Goal: Transaction & Acquisition: Purchase product/service

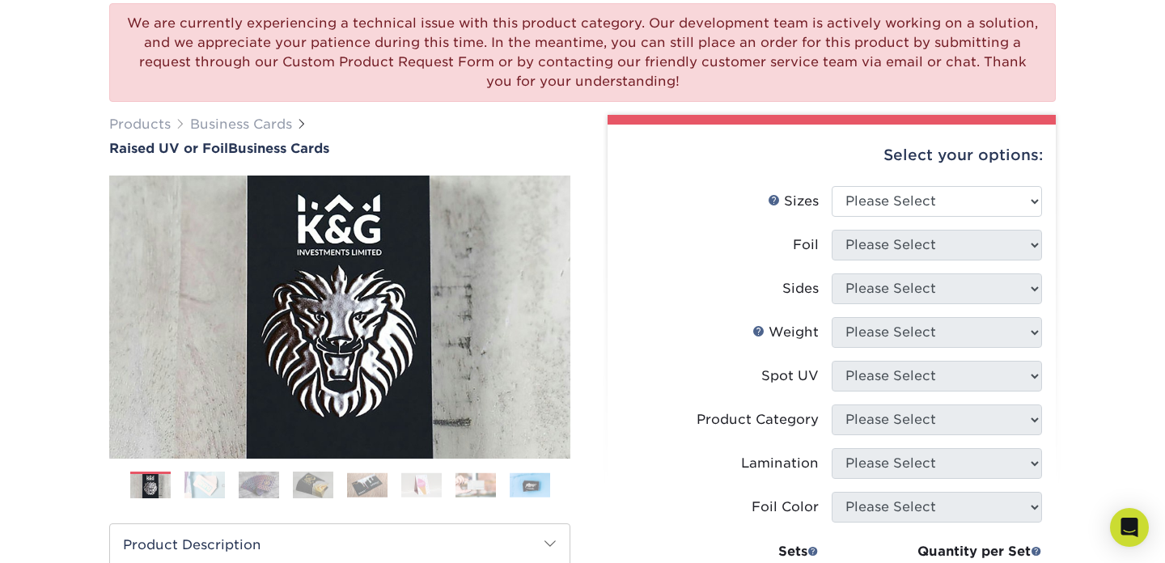
scroll to position [180, 0]
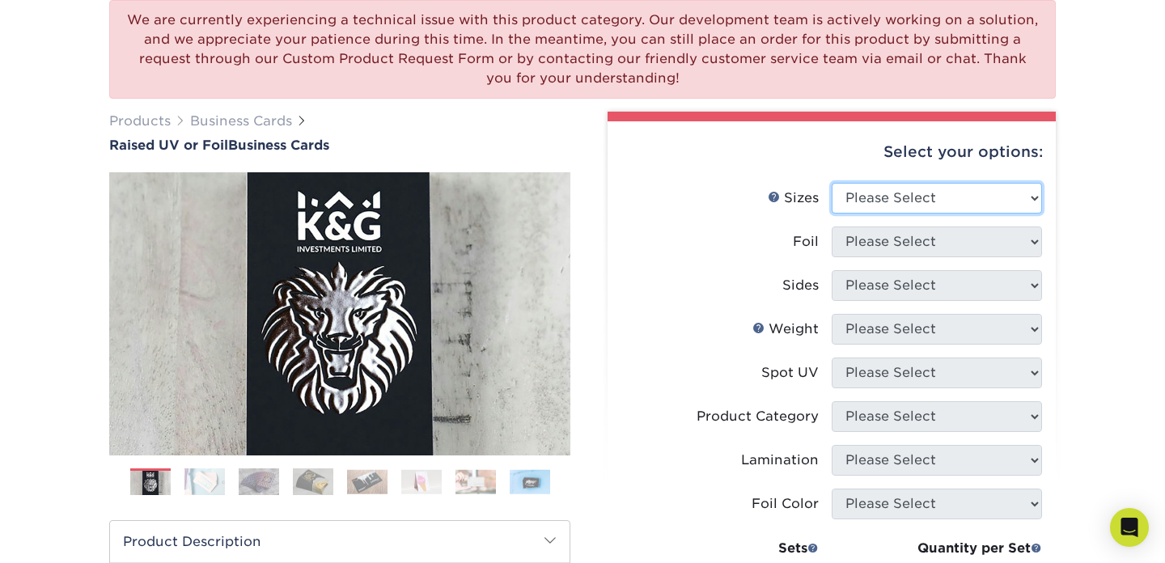
select select "2.00x3.50"
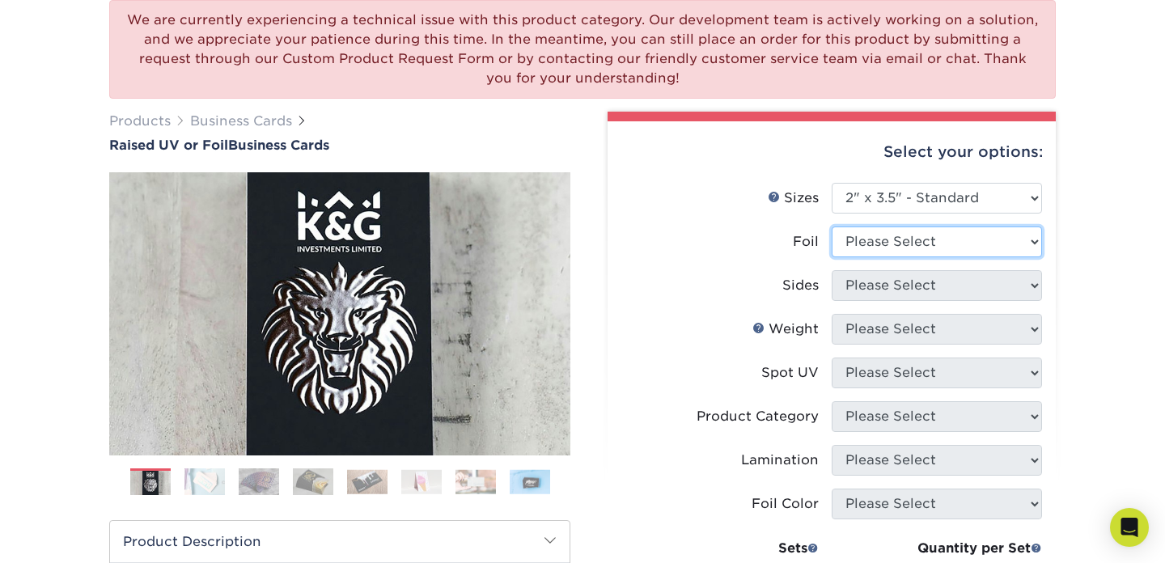
select select "1"
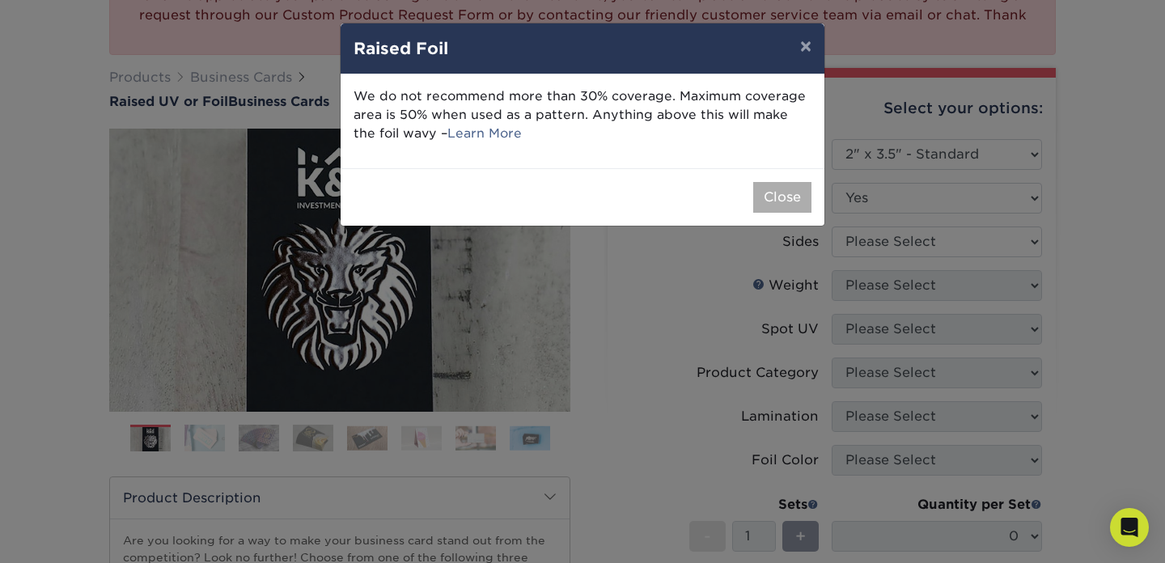
click at [797, 191] on button "Close" at bounding box center [782, 197] width 58 height 31
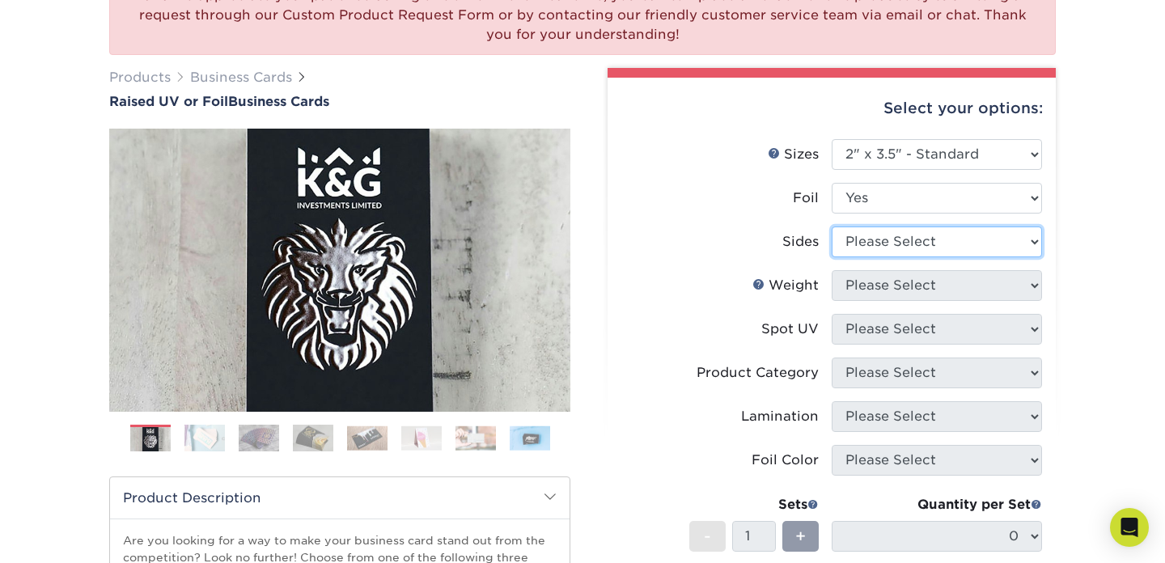
select select "34527644-b4fd-4ffb-9092-1318eefcd9d9"
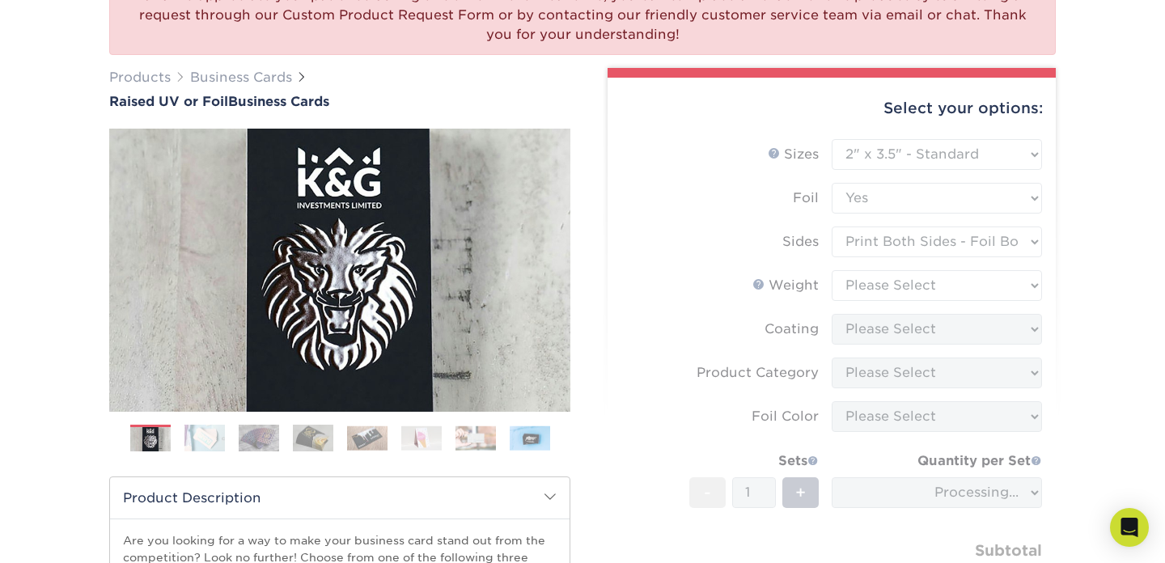
click at [923, 289] on form "Sizes Help Sizes Please Select 2" x 3.5" - Standard Foil Please Select" at bounding box center [831, 386] width 422 height 494
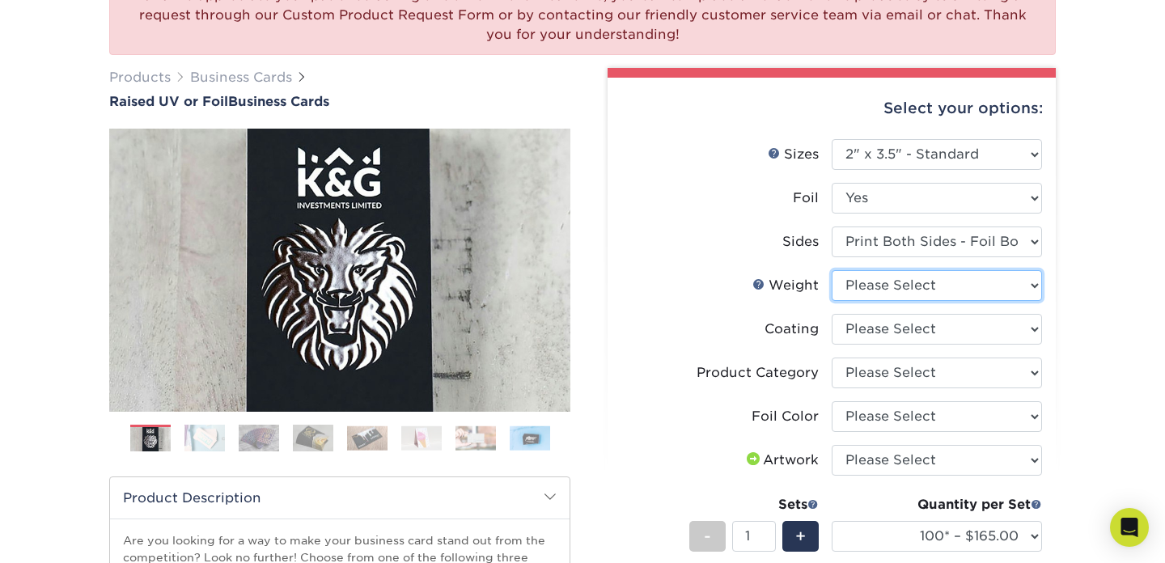
select select "16PT"
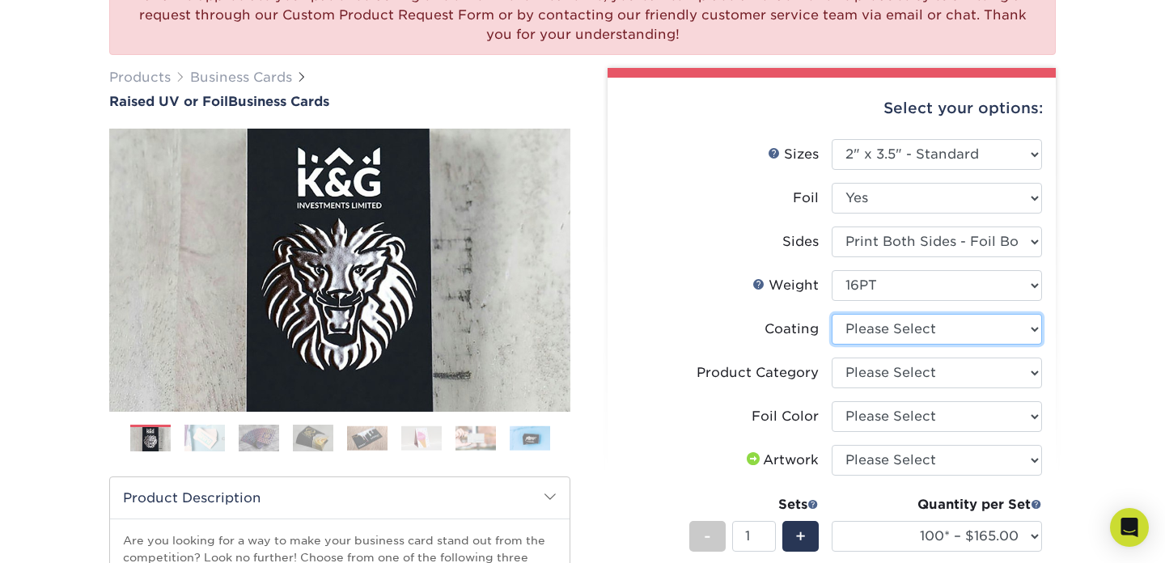
select select "3e7618de-abca-4bda-9f97-8b9129e913d8"
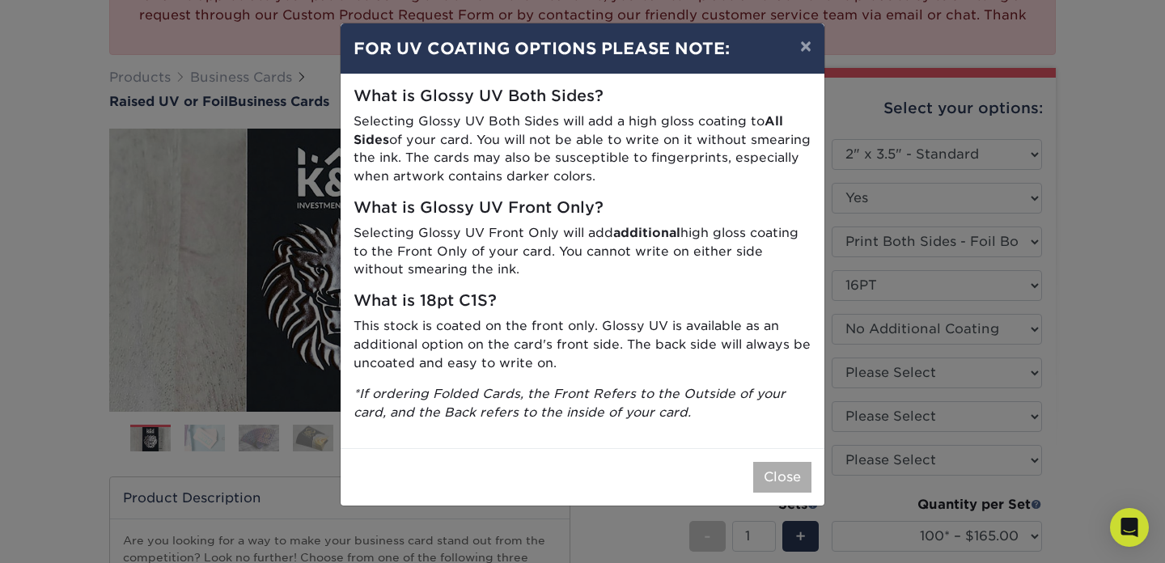
click at [789, 466] on button "Close" at bounding box center [782, 477] width 58 height 31
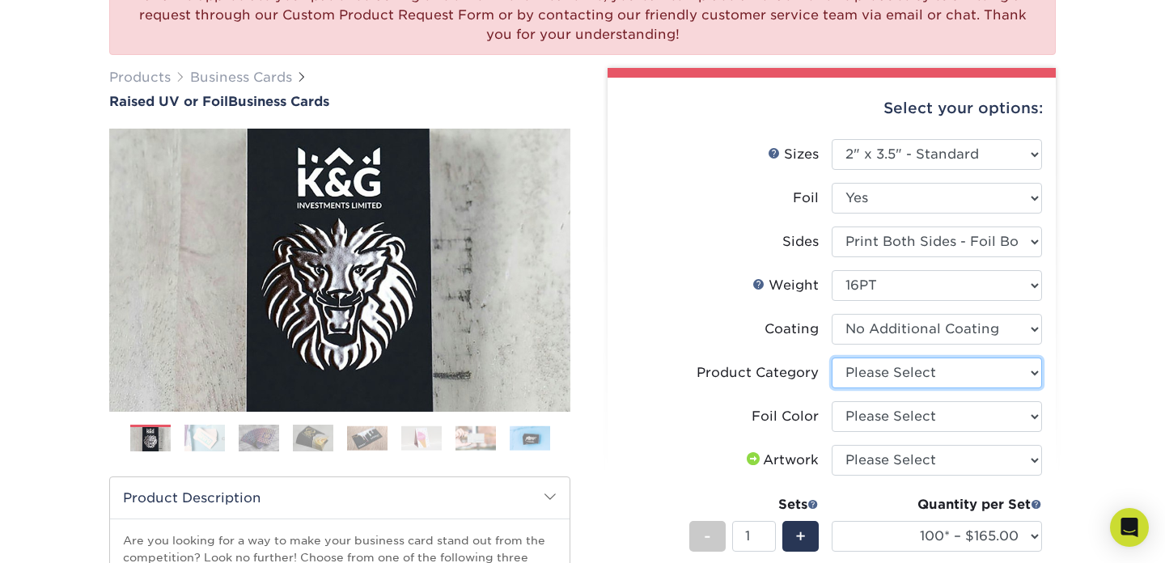
select select "3b5148f1-0588-4f88-a218-97bcfdce65c1"
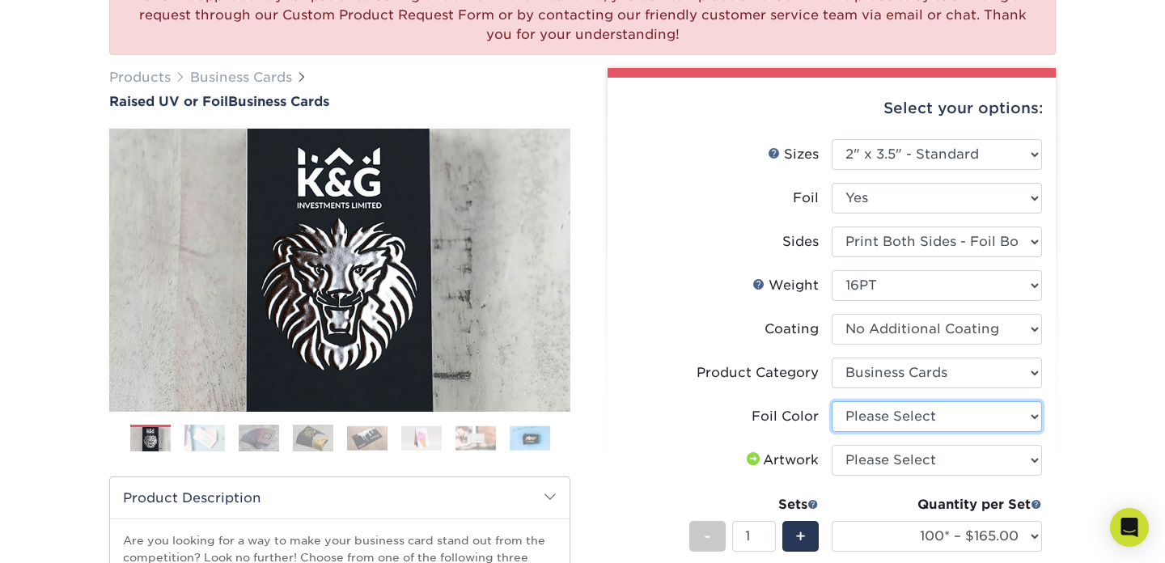
select select "070be916-f238-4bbb-84b5-b64a15a64c9f"
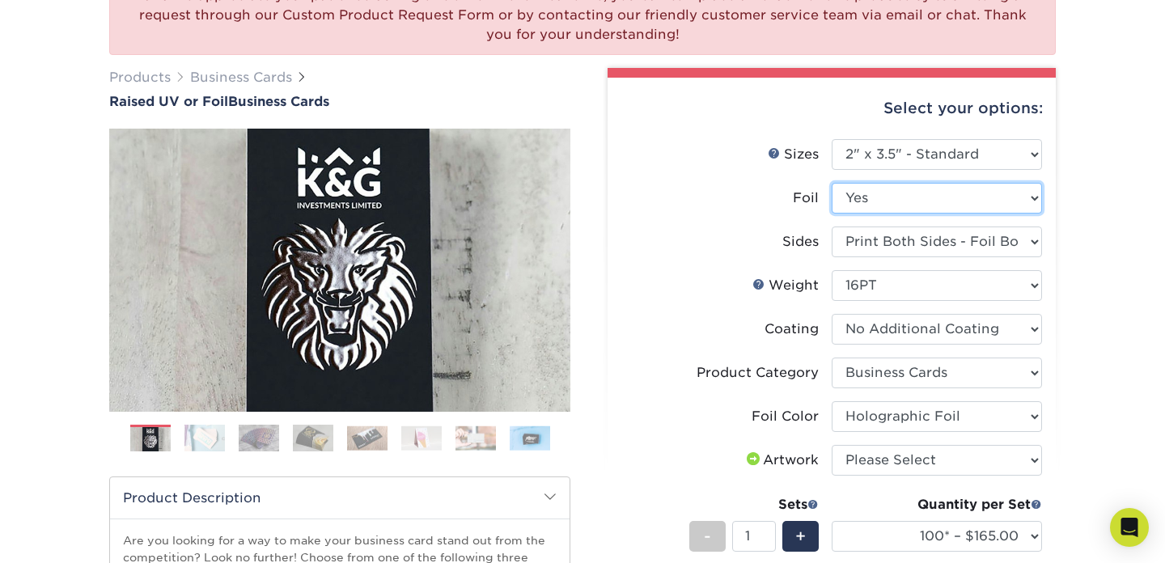
select select "0"
select select "-1"
select select
select select "-1"
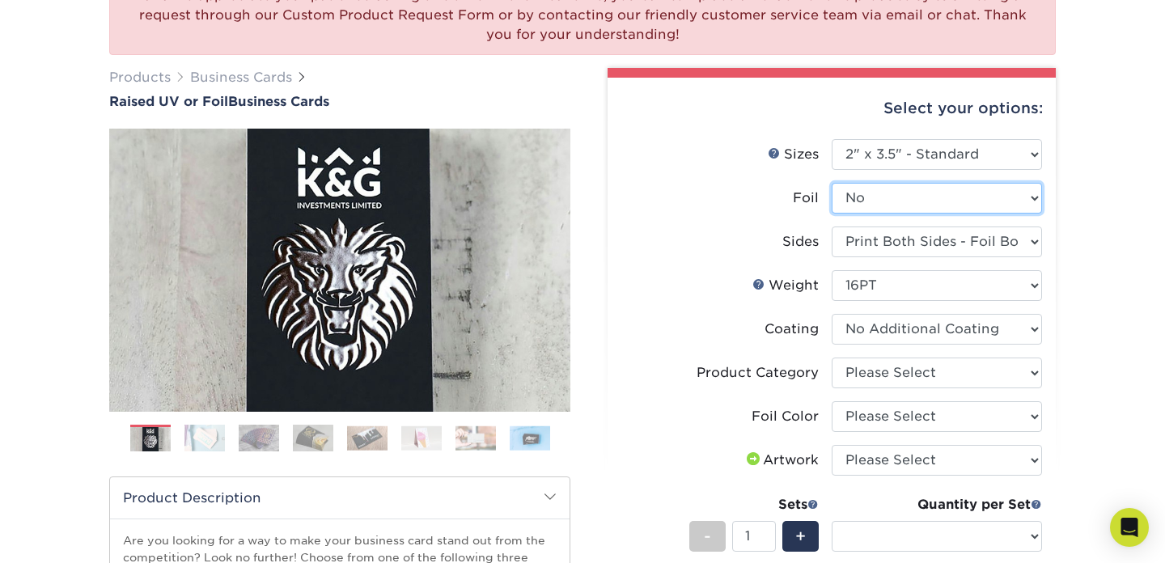
select select "-1"
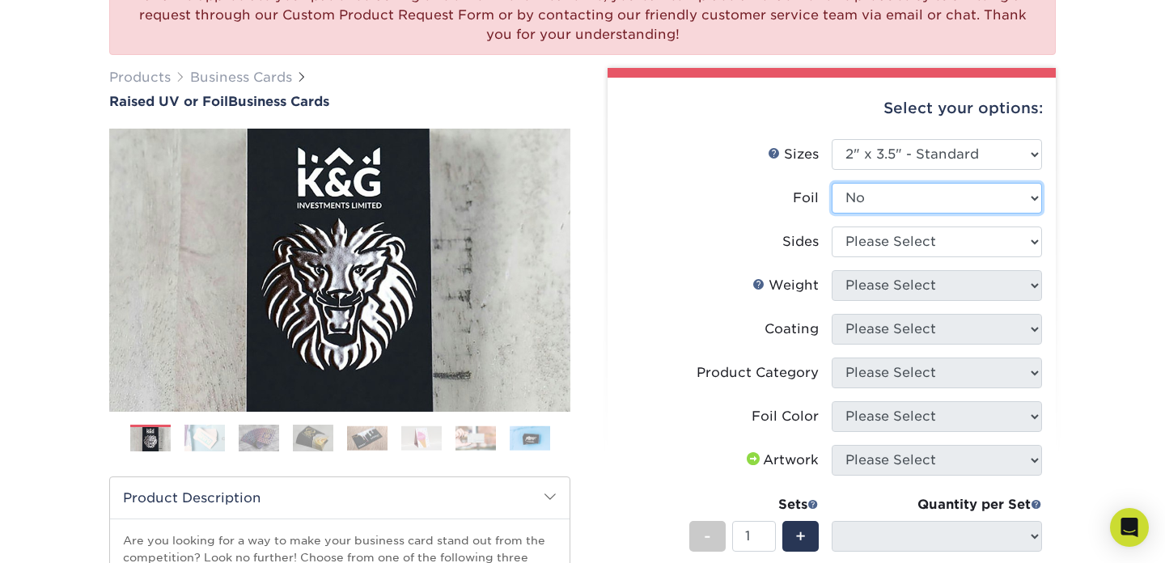
select select "1"
select select
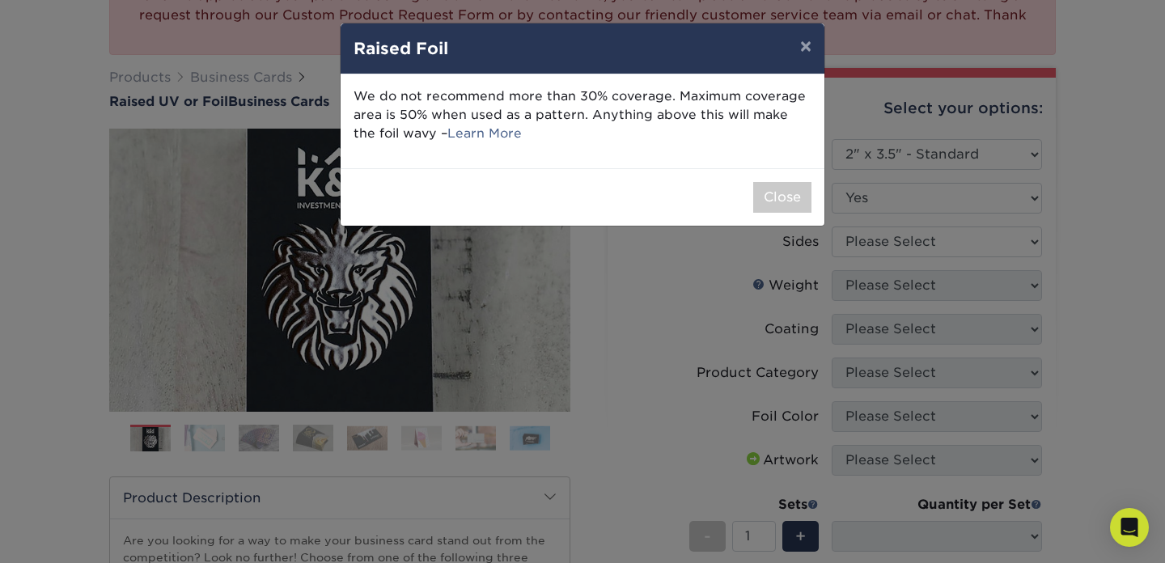
click at [914, 245] on div "× Raised Foil We do not recommend more than 30% coverage. Maximum coverage area…" at bounding box center [582, 281] width 1165 height 563
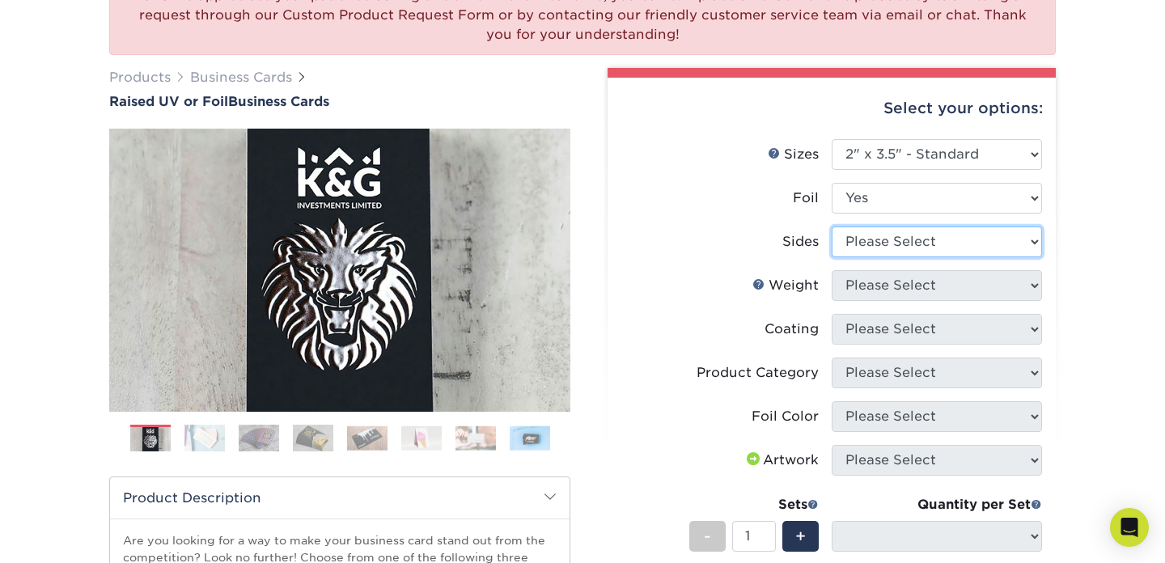
select select "34527644-b4fd-4ffb-9092-1318eefcd9d9"
select select "-1"
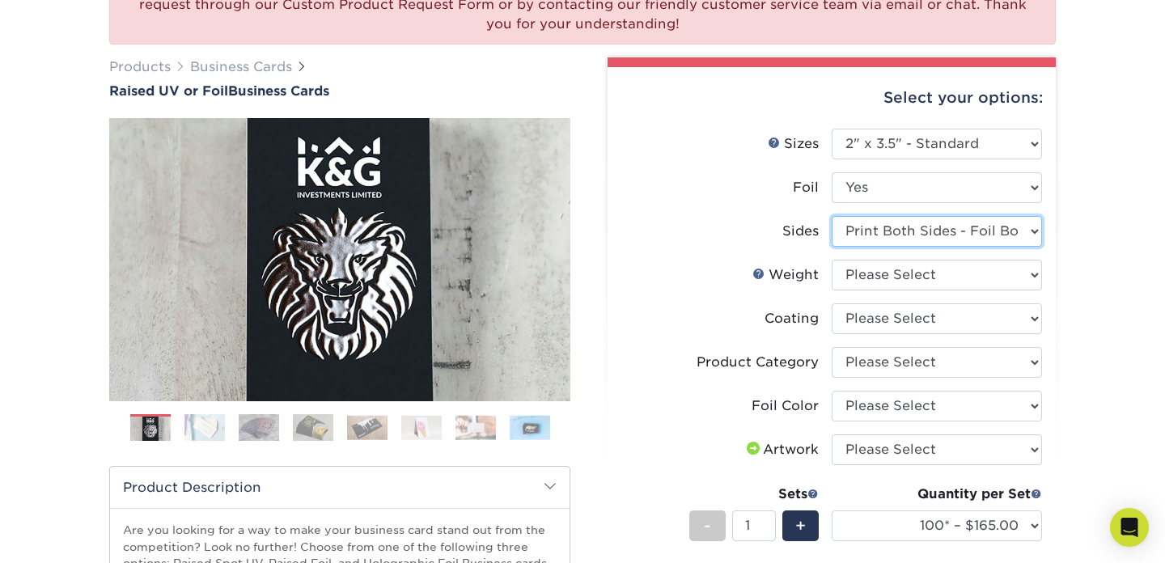
scroll to position [198, 0]
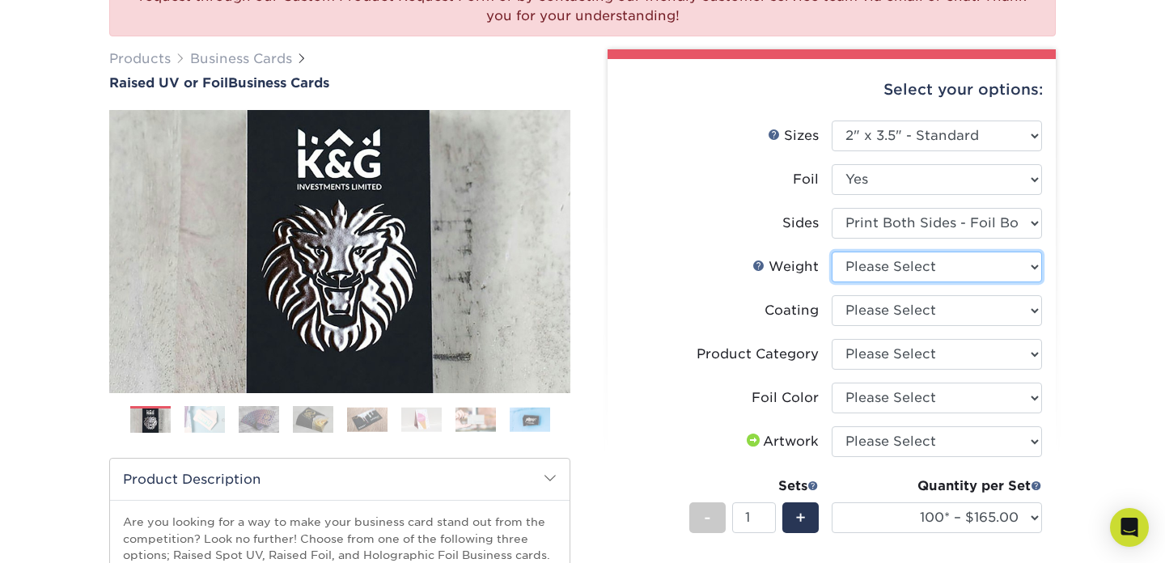
select select "16PT"
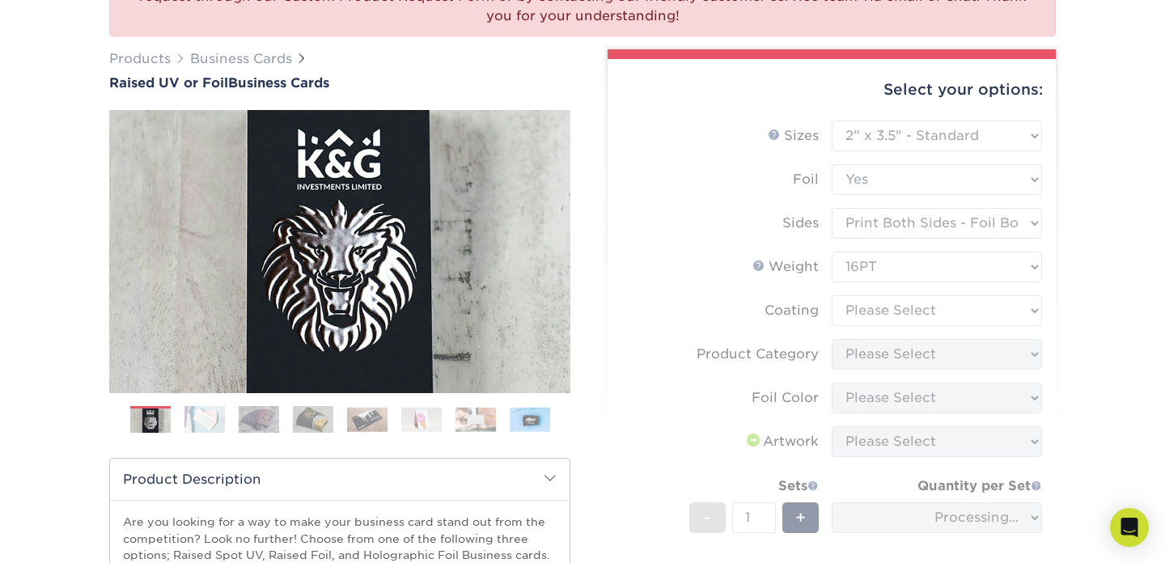
click at [916, 313] on form "Sizes Help Sizes Please Select 2" x 3.5" - Standard Foil Please Select" at bounding box center [831, 390] width 422 height 538
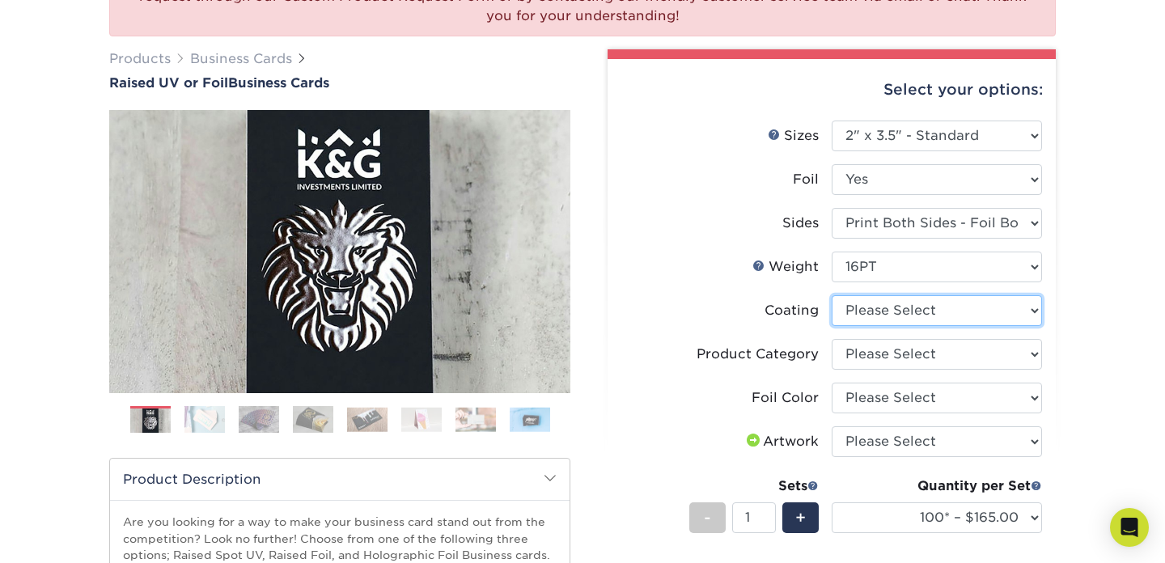
select select "3e7618de-abca-4bda-9f97-8b9129e913d8"
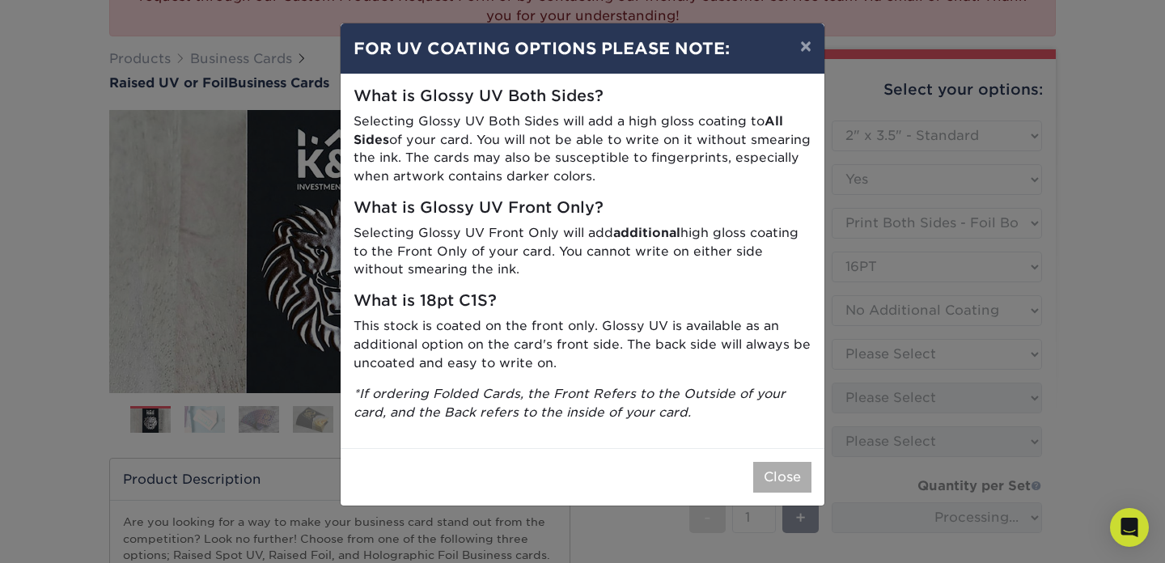
click at [777, 469] on button "Close" at bounding box center [782, 477] width 58 height 31
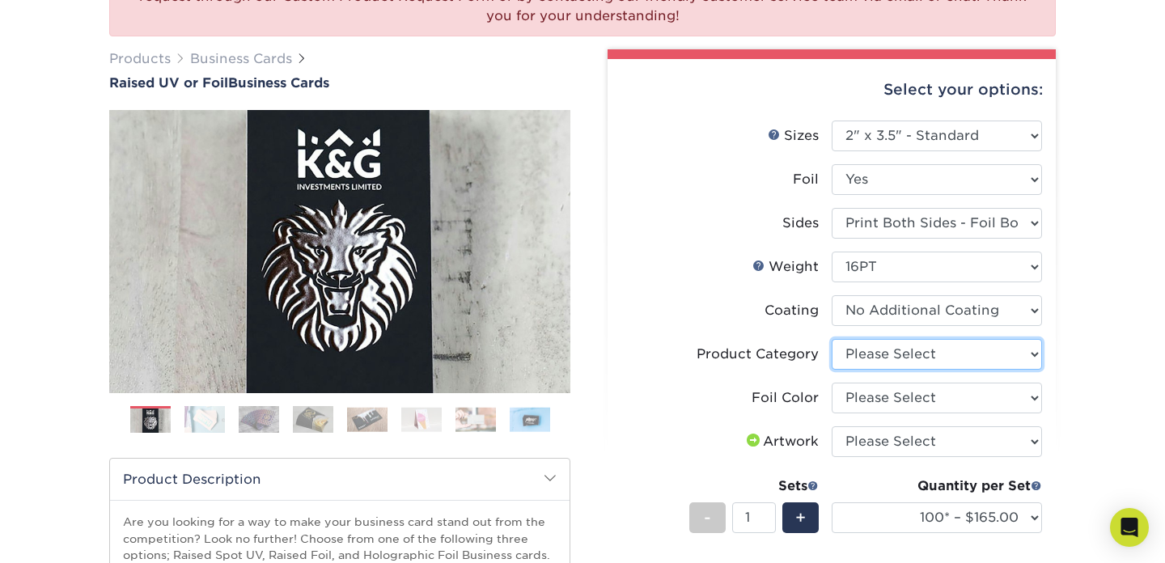
select select "3b5148f1-0588-4f88-a218-97bcfdce65c1"
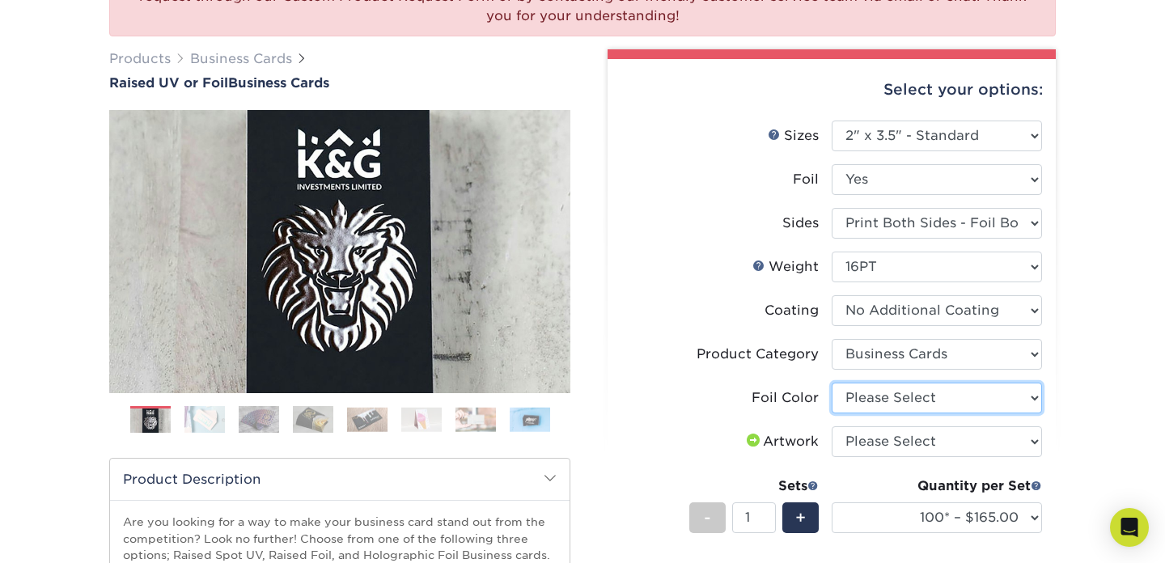
click at [914, 403] on select "Please Select Silver Foil Gold Foil Holographic Foil" at bounding box center [937, 398] width 210 height 31
select select "acffa4a5-22f9-4585-ba3f-0adaa54b8c85"
click at [912, 424] on li "Foil Color Please Select Silver Foil Gold Foil Holographic Foil" at bounding box center [831, 405] width 421 height 44
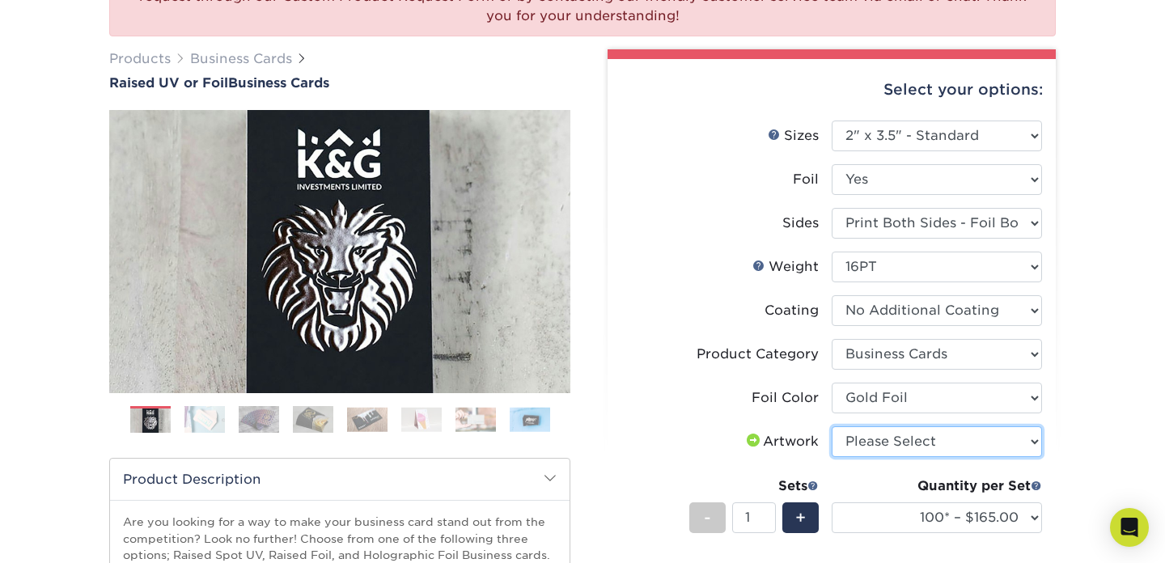
select select "upload"
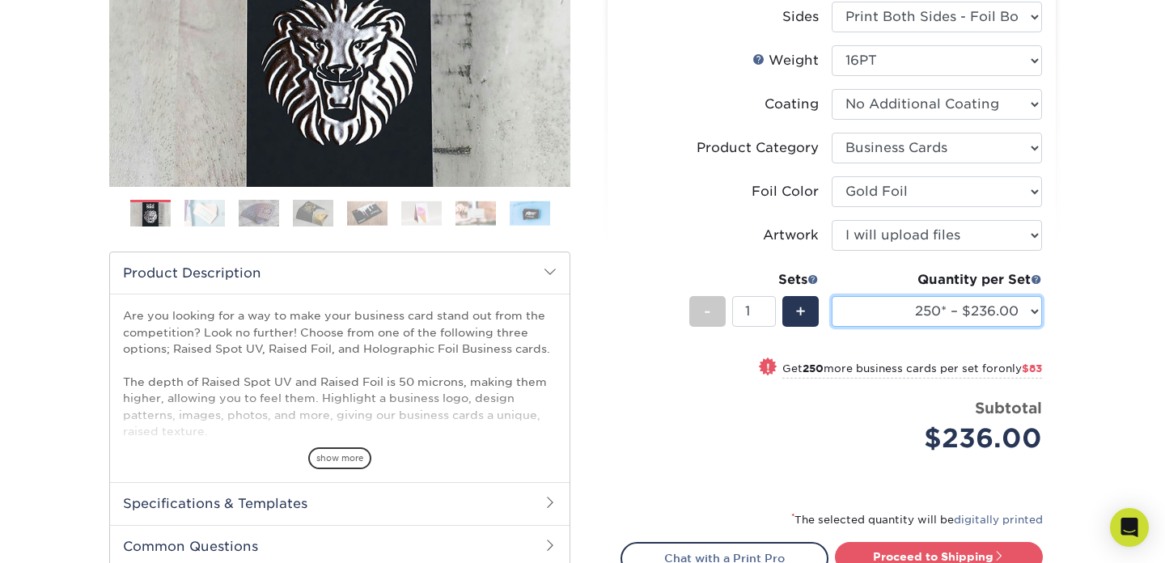
scroll to position [414, 0]
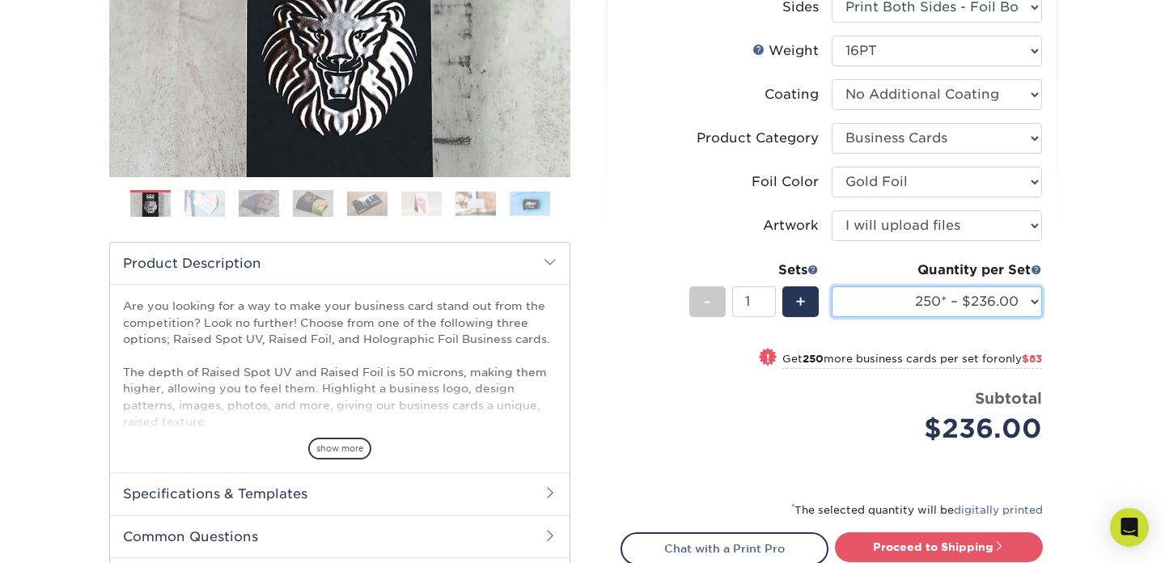
select select "500* – $319.00"
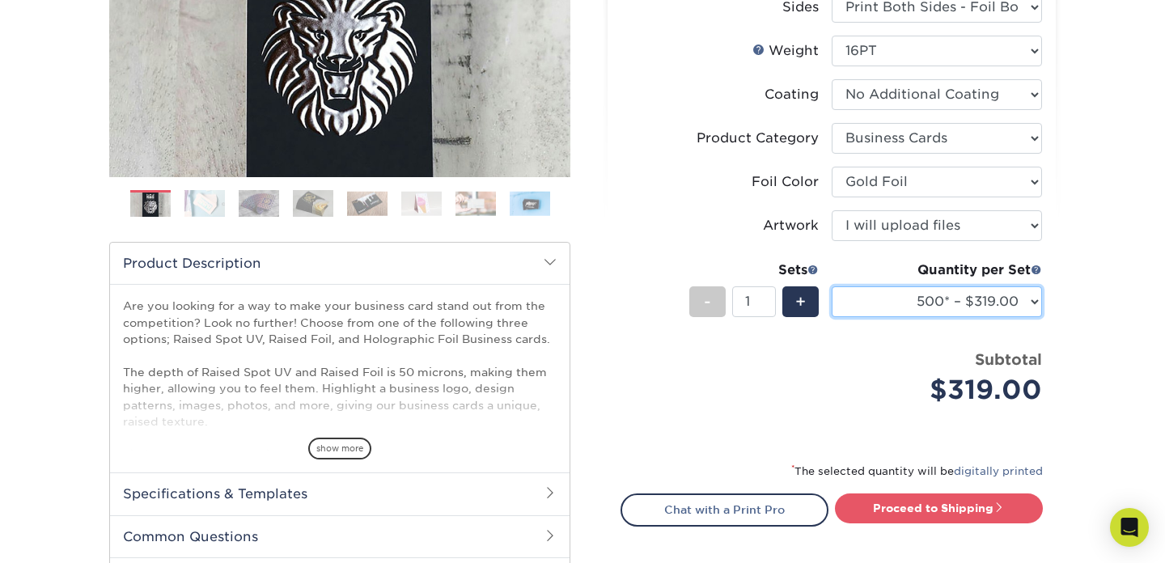
click at [996, 311] on select "100* – $165.00 250* – $236.00 500* – $319.00" at bounding box center [937, 301] width 210 height 31
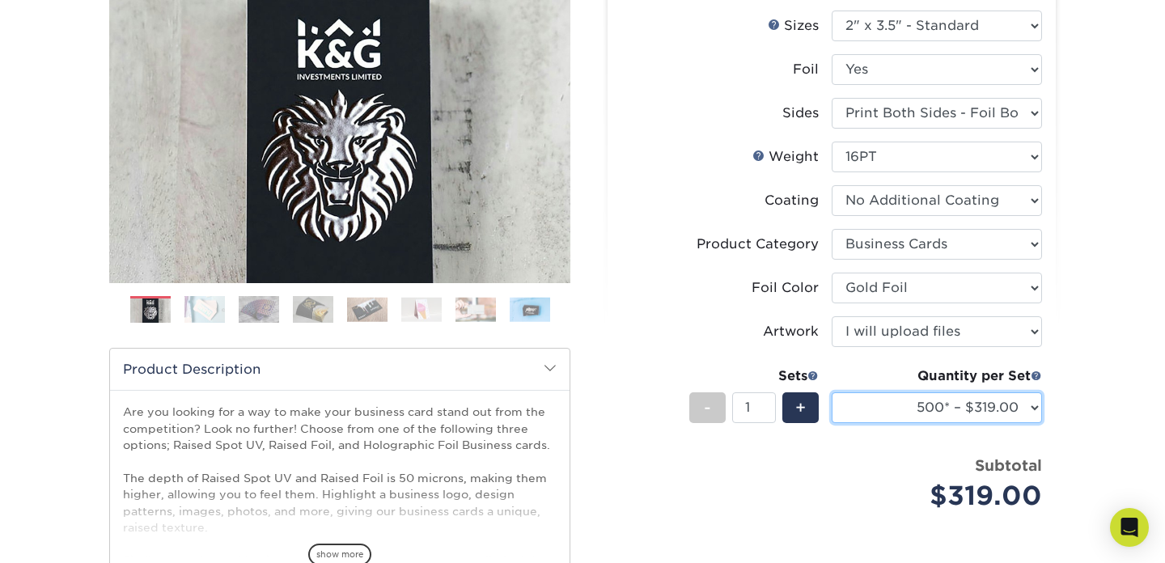
scroll to position [269, 0]
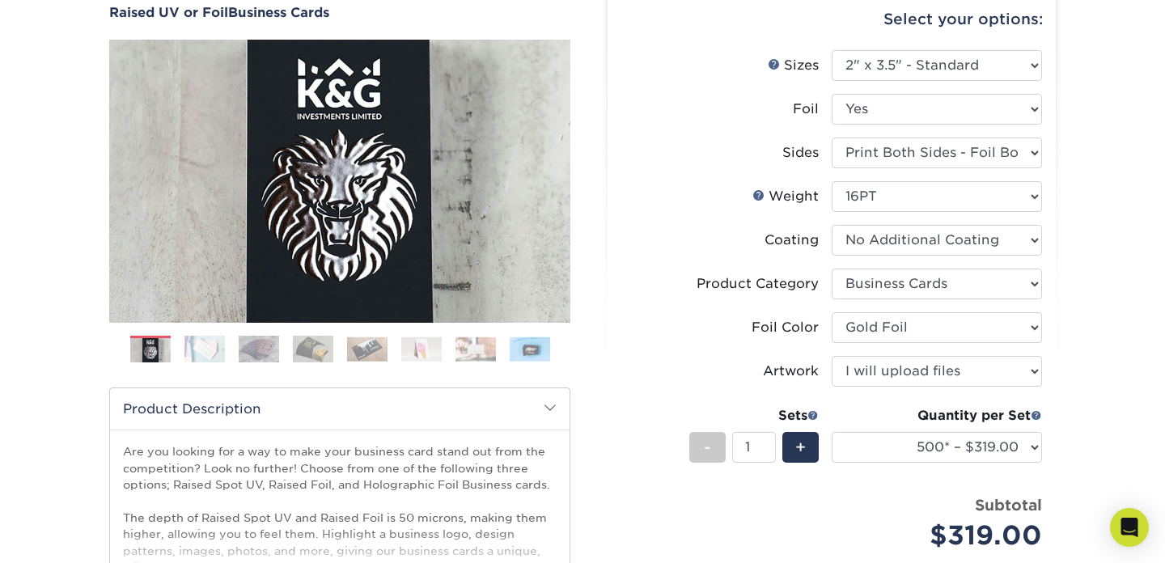
click at [201, 345] on img at bounding box center [204, 349] width 40 height 28
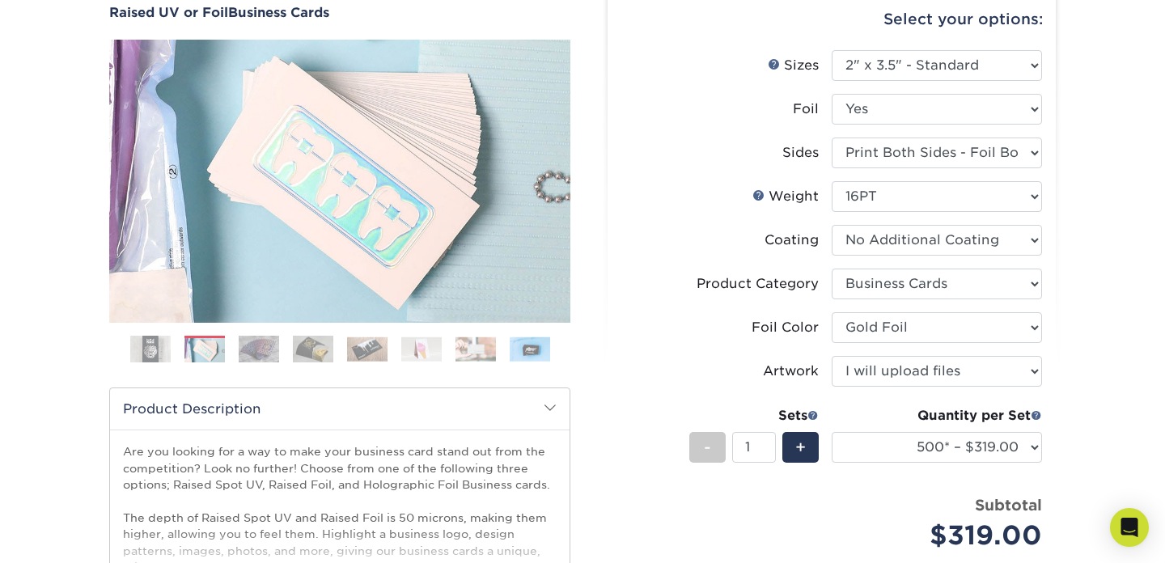
click at [259, 353] on img at bounding box center [259, 349] width 40 height 28
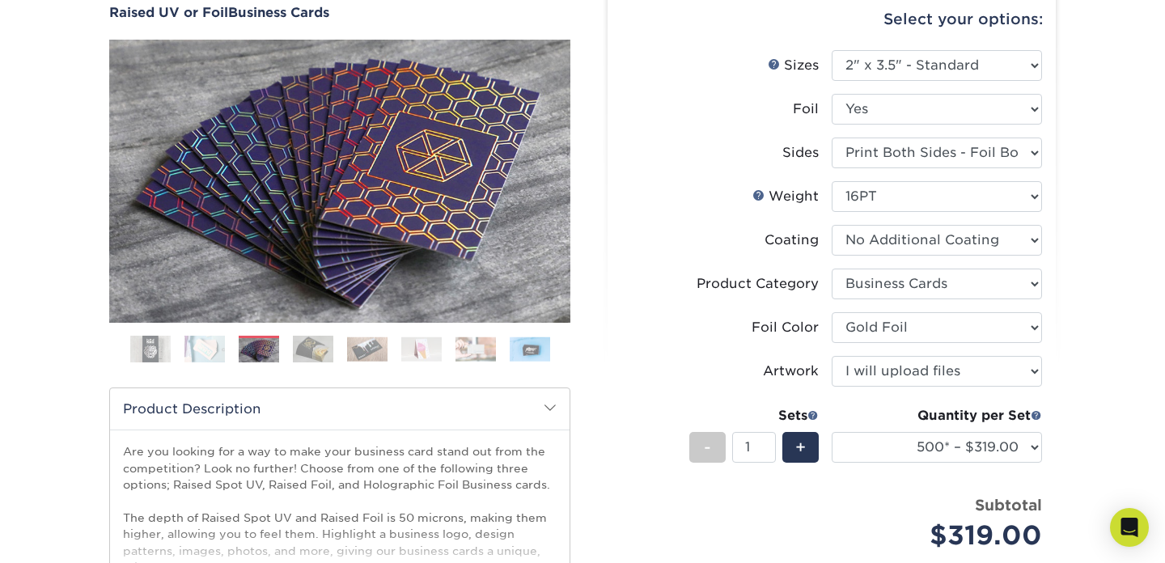
click at [290, 361] on ol at bounding box center [339, 355] width 461 height 39
click at [307, 352] on img at bounding box center [313, 349] width 40 height 28
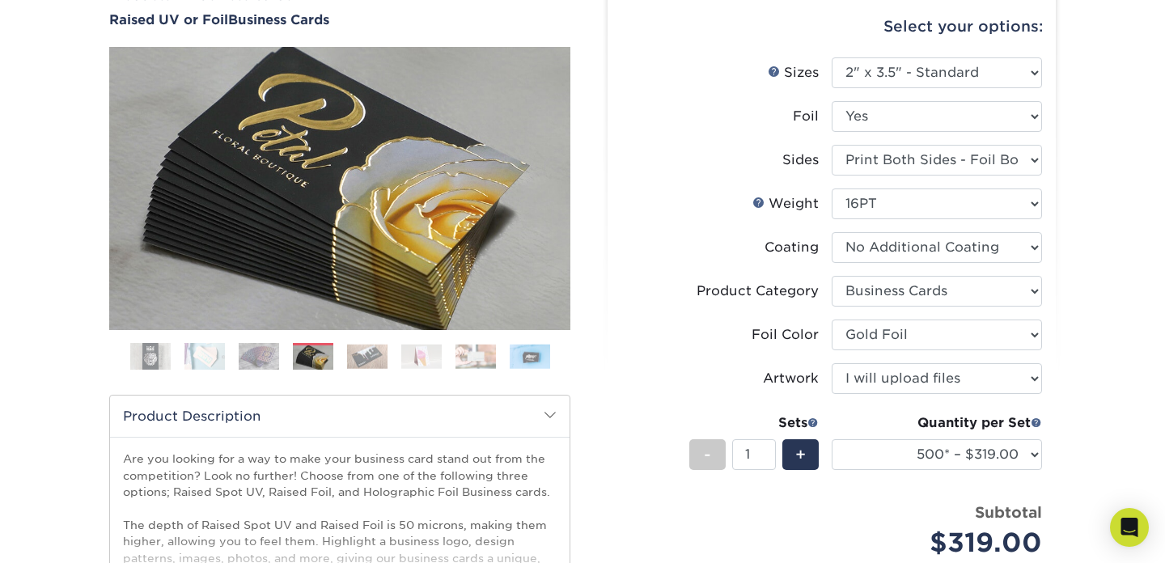
scroll to position [260, 0]
click at [366, 366] on img at bounding box center [367, 357] width 40 height 25
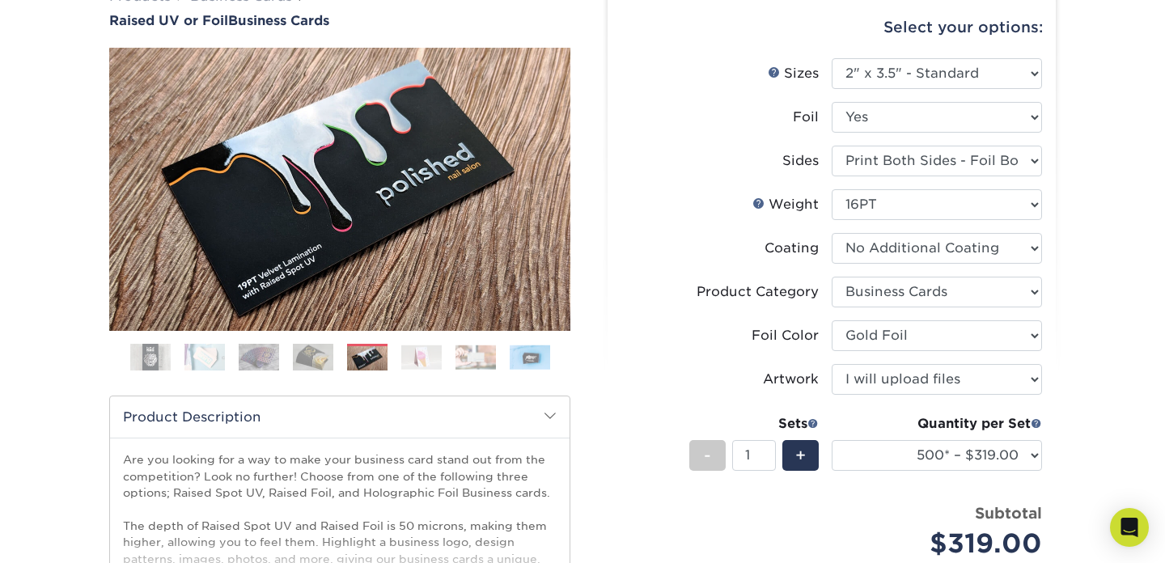
click at [399, 362] on ol at bounding box center [339, 363] width 461 height 39
click at [411, 357] on img at bounding box center [421, 357] width 40 height 25
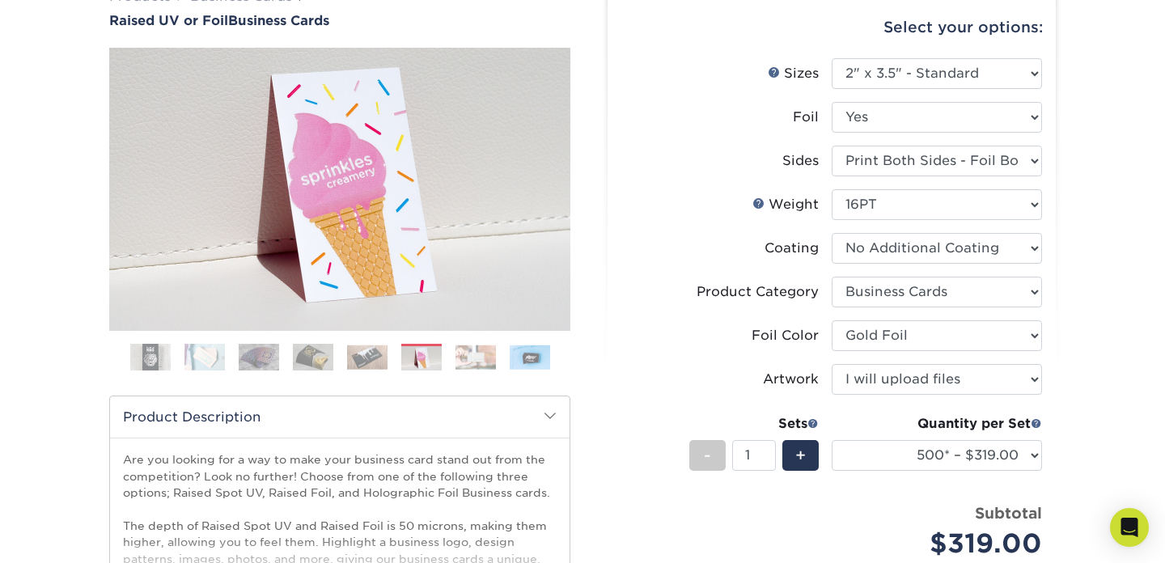
click at [458, 361] on img at bounding box center [475, 357] width 40 height 25
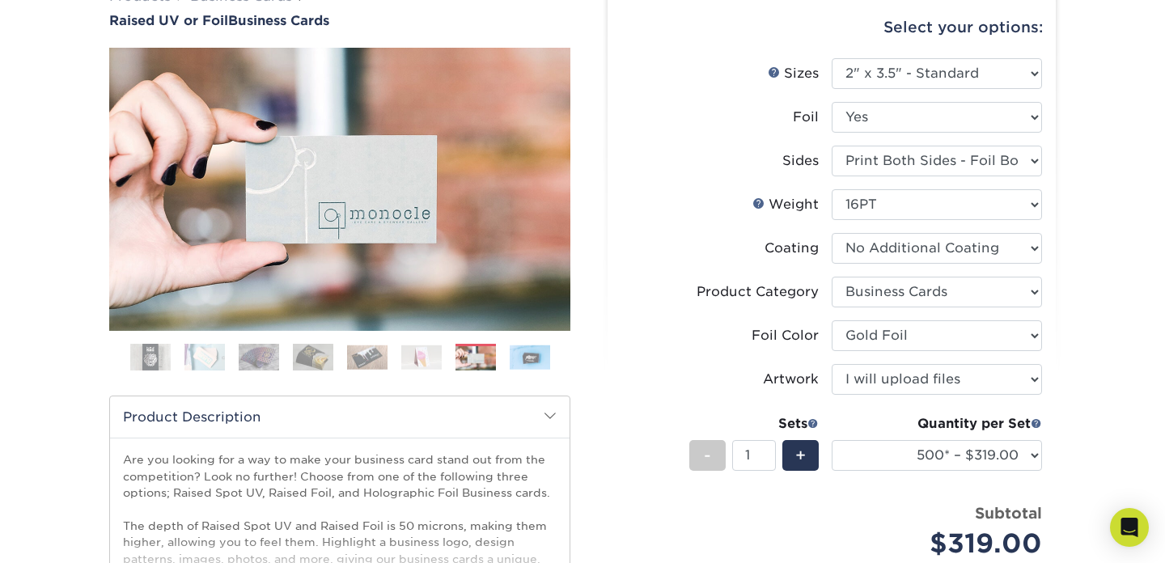
click at [520, 360] on img at bounding box center [530, 357] width 40 height 25
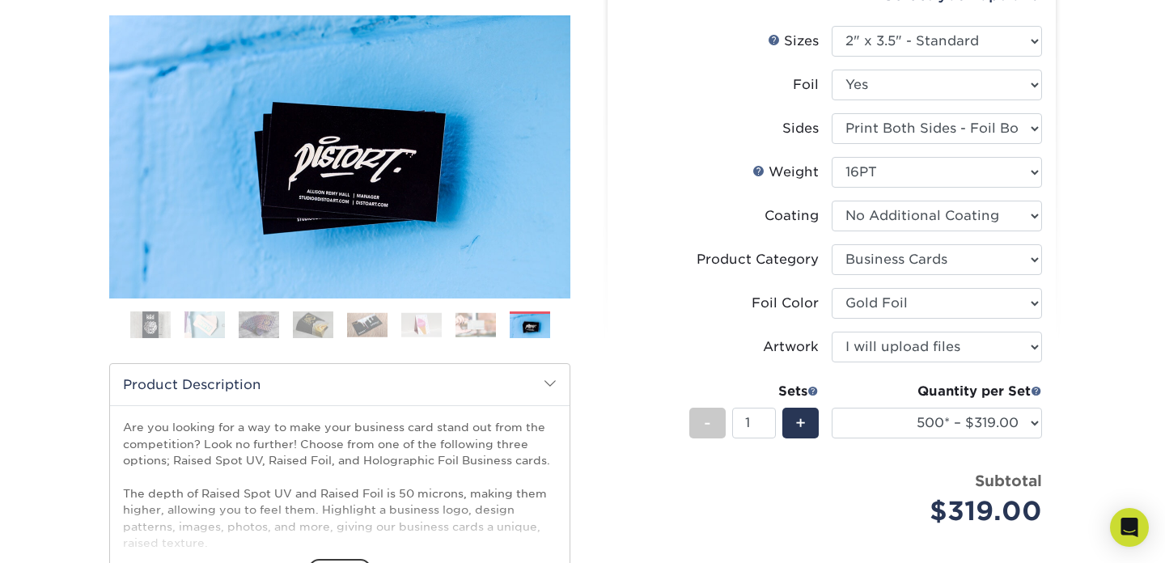
scroll to position [290, 0]
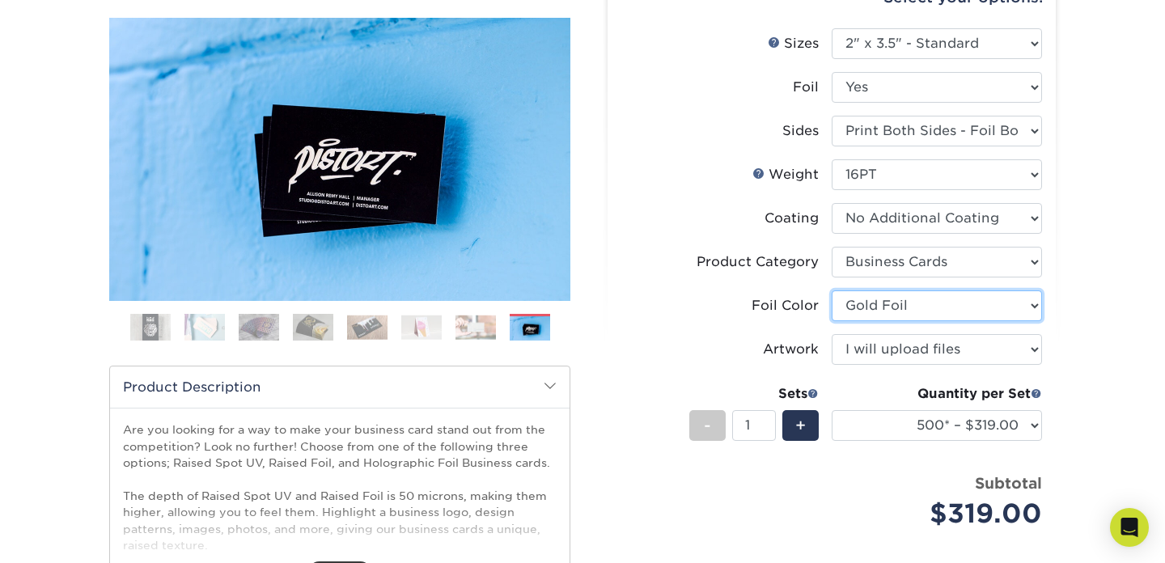
select select "070be916-f238-4bbb-84b5-b64a15a64c9f"
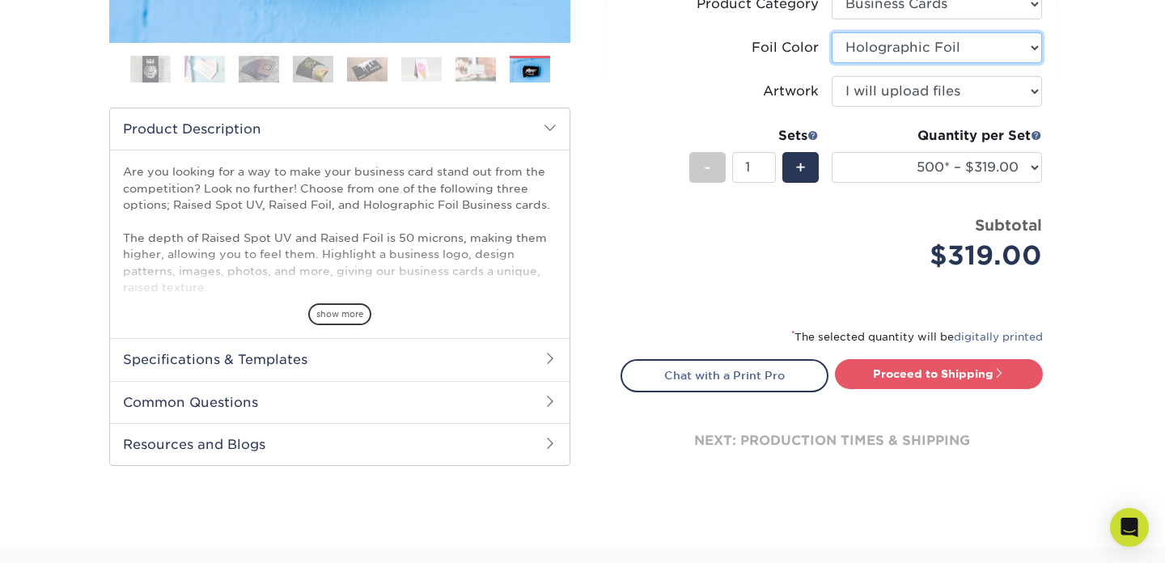
scroll to position [557, 0]
